Goal: Information Seeking & Learning: Get advice/opinions

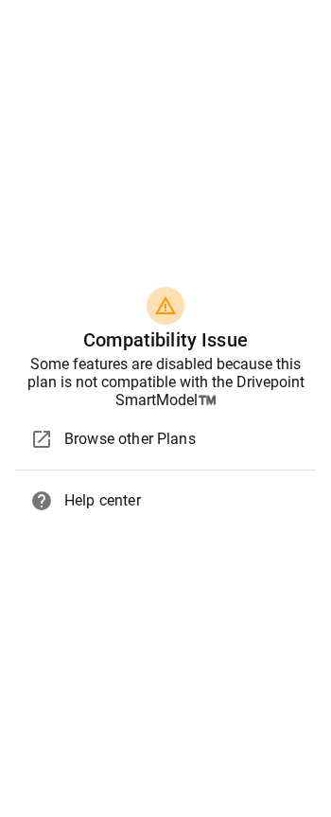
click at [141, 287] on div "warning_amber" at bounding box center [165, 306] width 301 height 38
click at [226, 96] on div "warning_amber Compatibility Issue Some features are disabled because this plan …" at bounding box center [165, 408] width 331 height 817
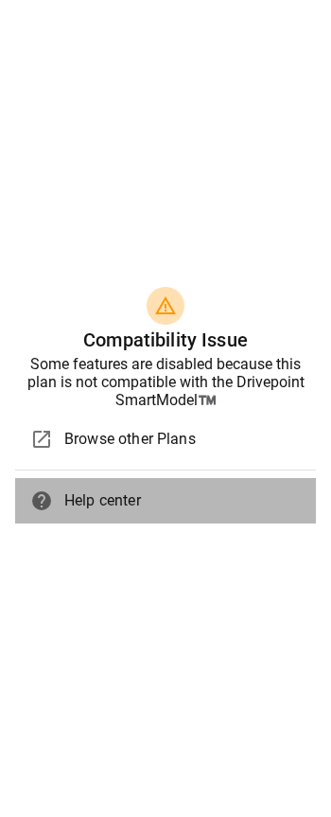
click at [80, 436] on span "Help center" at bounding box center [182, 500] width 237 height 23
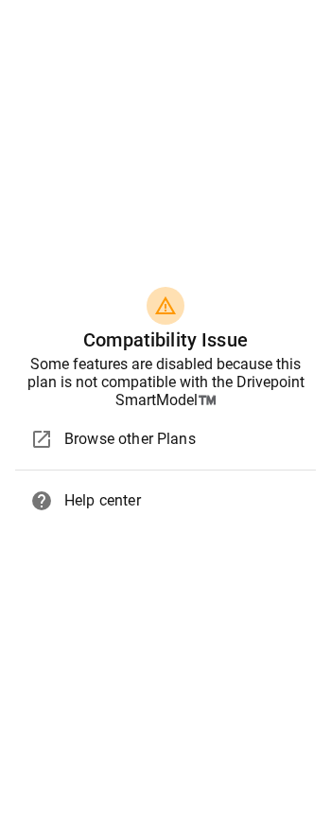
click at [166, 327] on html "Home warning_amber Compatibility Issue Some features are disabled because this …" at bounding box center [165, 408] width 331 height 817
click at [169, 279] on html "Home warning_amber Compatibility Issue Some features are disabled because this …" at bounding box center [165, 408] width 331 height 817
drag, startPoint x: 166, startPoint y: 327, endPoint x: 83, endPoint y: 219, distance: 135.8
click at [83, 219] on html "Home warning_amber Compatibility Issue Some features are disabled because this …" at bounding box center [165, 408] width 331 height 817
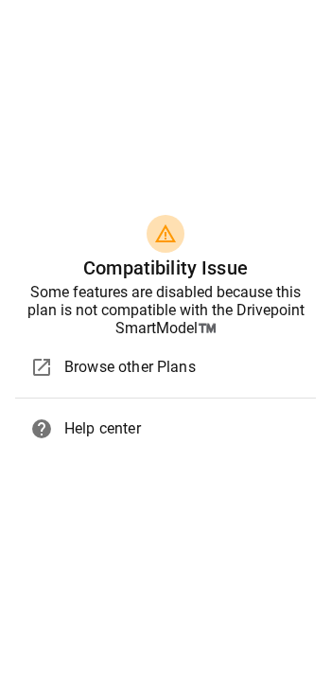
click at [204, 191] on div "warning_amber Compatibility Issue Some features are disabled because this plan …" at bounding box center [165, 337] width 331 height 674
click at [223, 134] on div "warning_amber Compatibility Issue Some features are disabled because this plan …" at bounding box center [165, 337] width 331 height 674
click at [248, 209] on div "warning_amber Compatibility Issue Some features are disabled because this plan …" at bounding box center [165, 337] width 331 height 275
